Goal: Navigation & Orientation: Find specific page/section

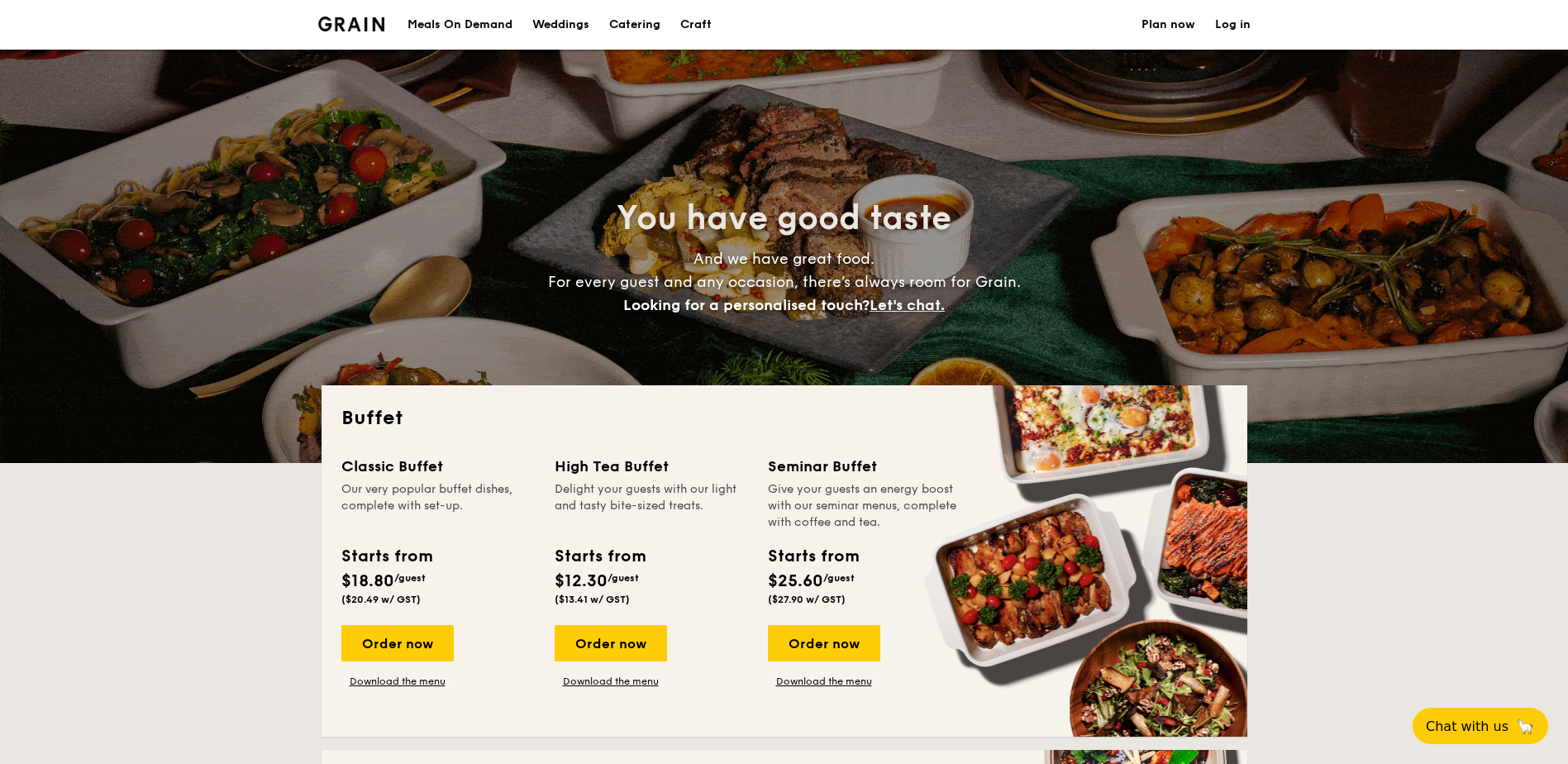
select select
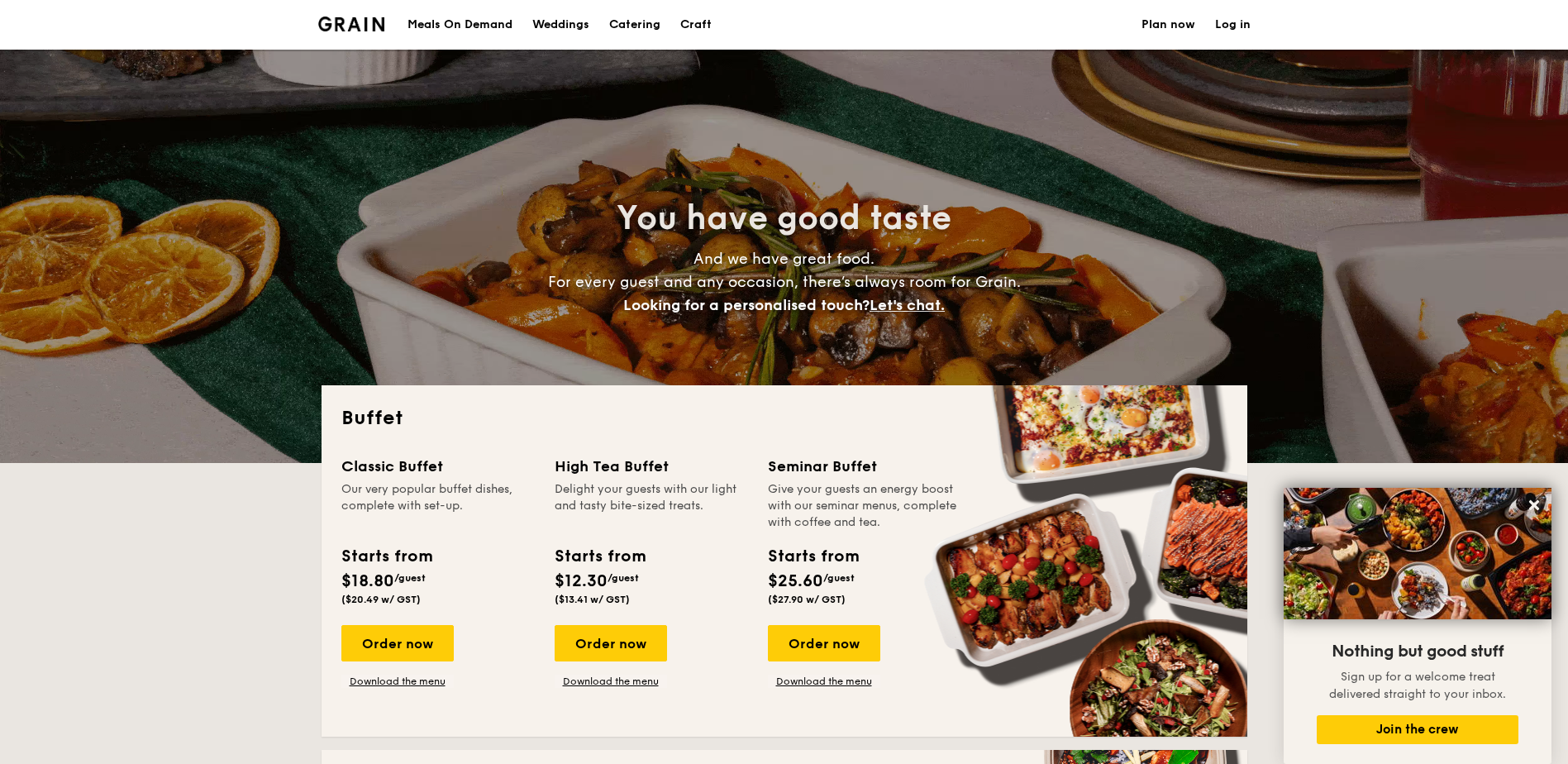
click at [448, 26] on div "Meals On Demand" at bounding box center [460, 25] width 105 height 50
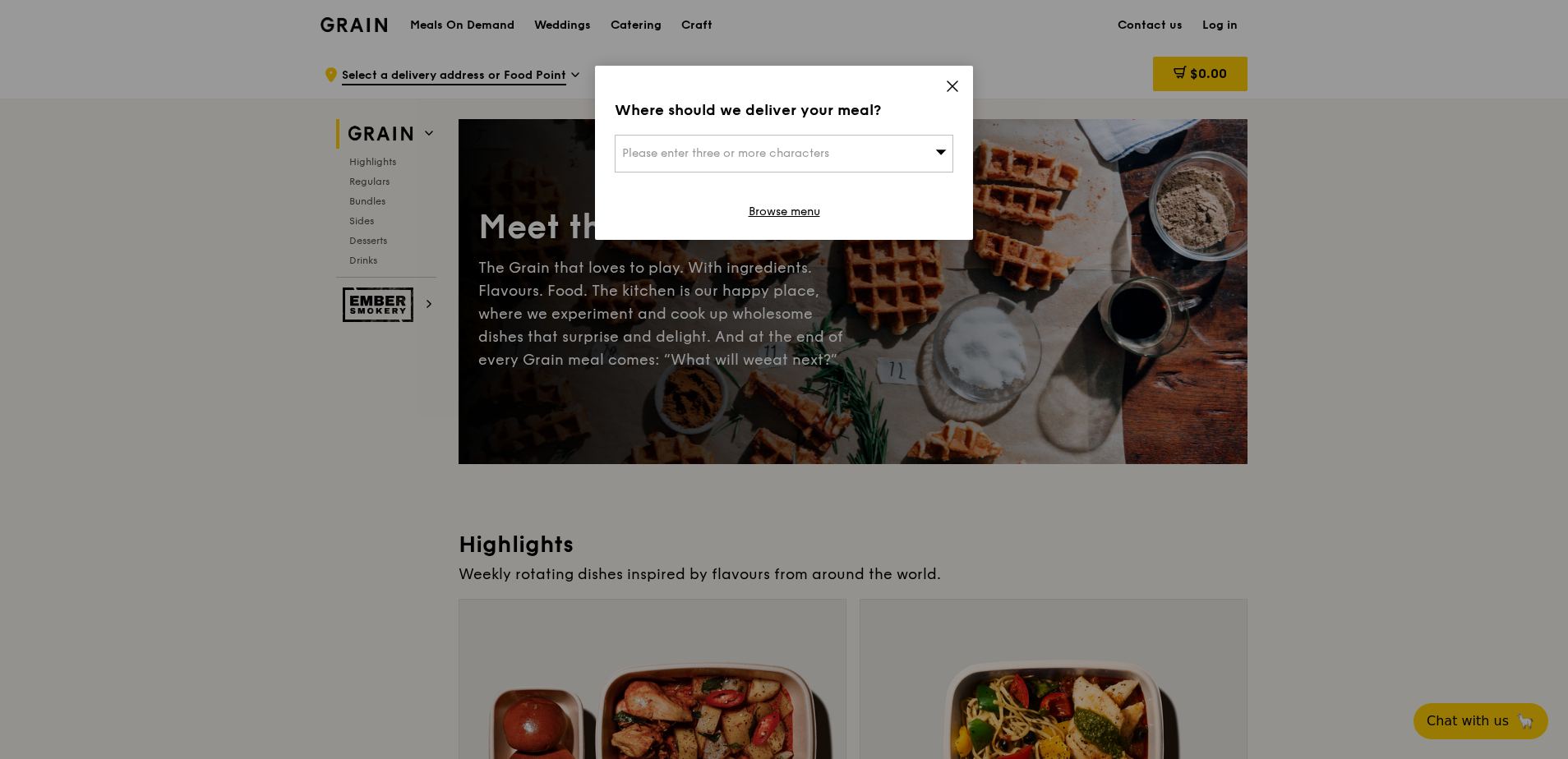
click at [946, 150] on icon at bounding box center [940, 152] width 11 height 12
click at [946, 150] on input "search" at bounding box center [784, 153] width 337 height 36
click at [955, 80] on icon at bounding box center [953, 86] width 15 height 15
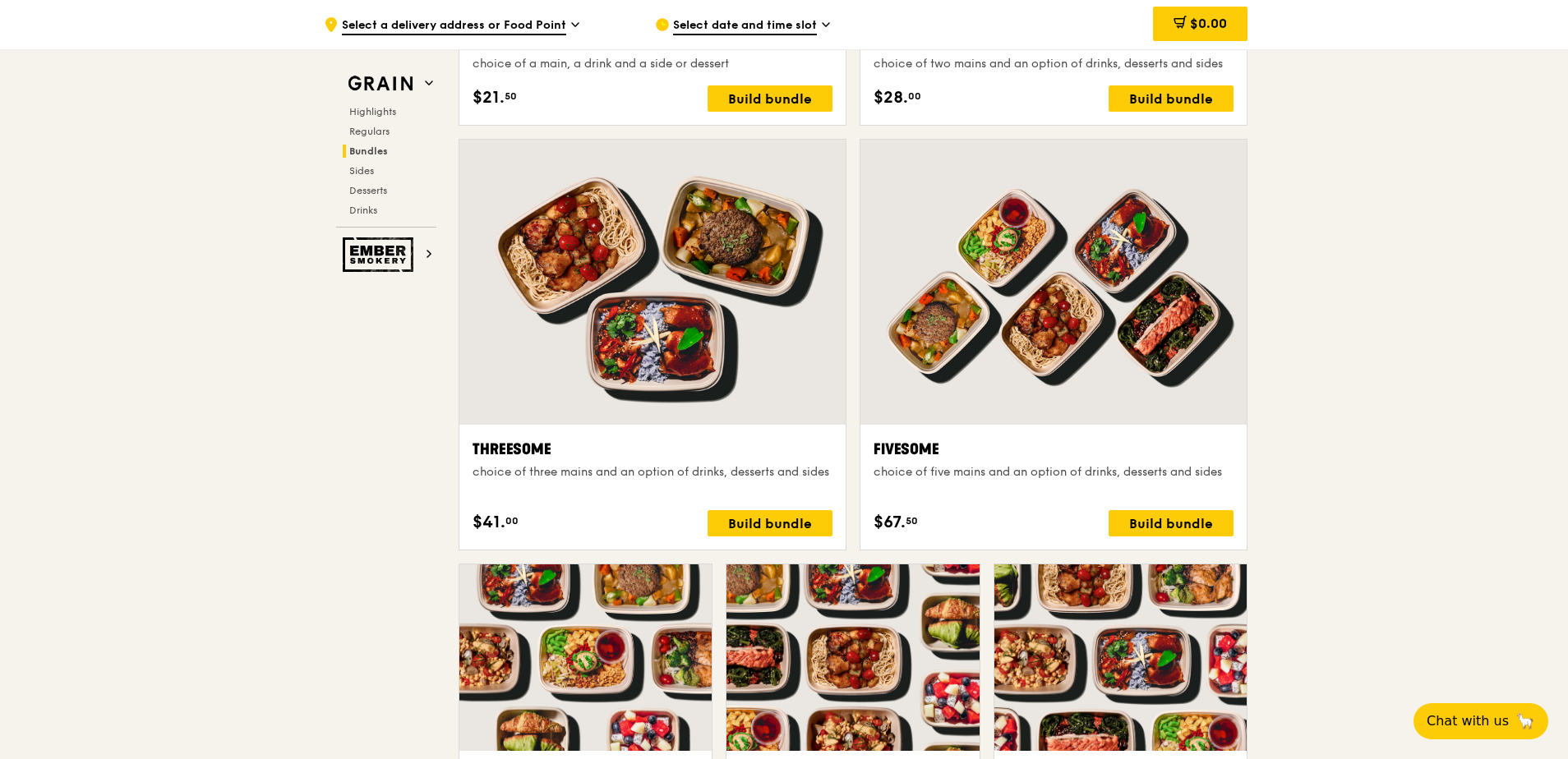
scroll to position [2630, 0]
